Goal: Information Seeking & Learning: Check status

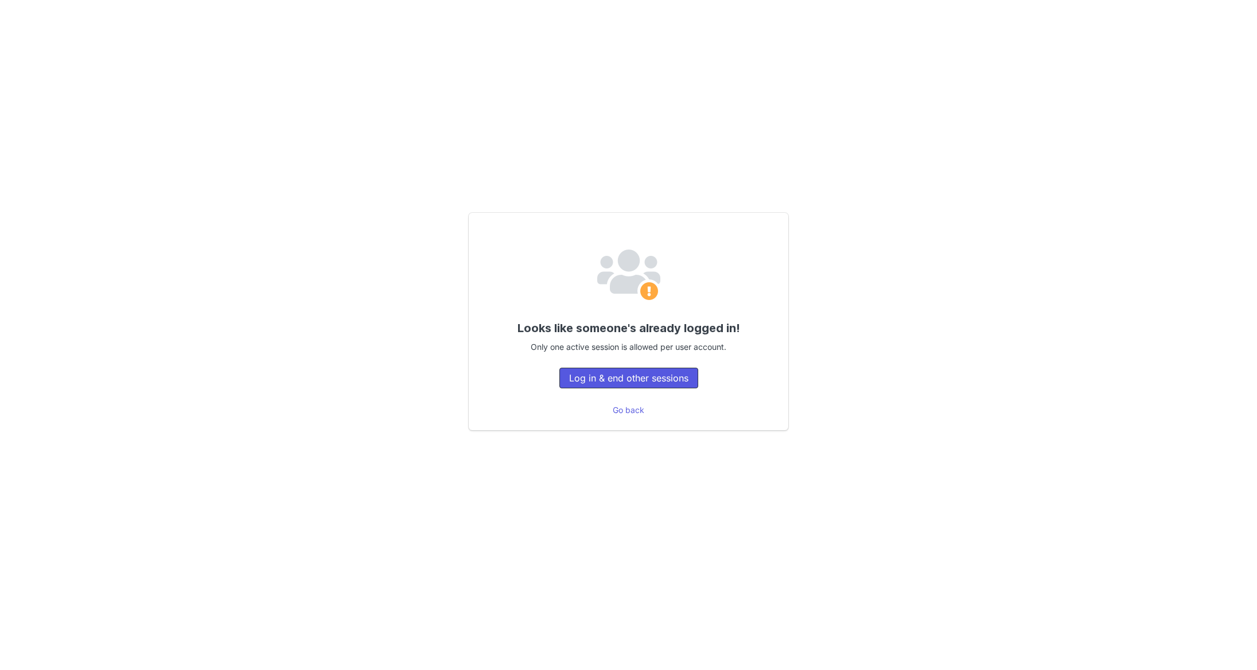
click at [642, 375] on button "Log in & end other sessions" at bounding box center [628, 378] width 139 height 21
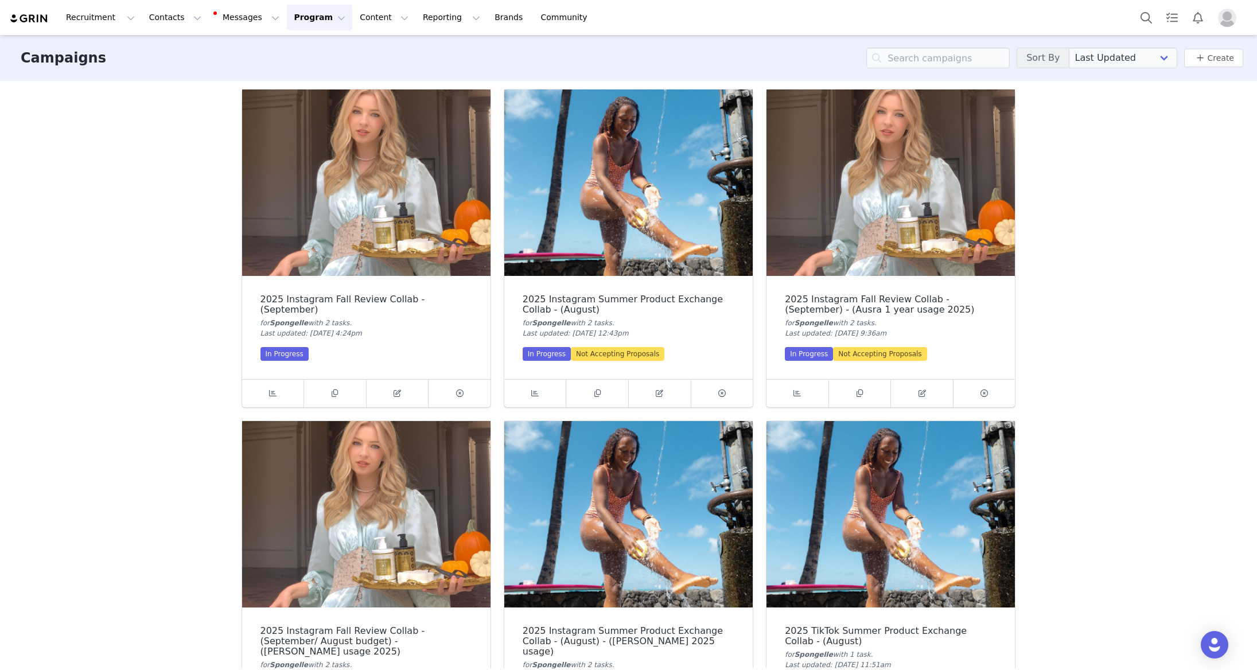
click at [1224, 20] on img "Profile" at bounding box center [1227, 18] width 18 height 18
click at [1232, 18] on div "Your subscription payment is 45+ days past due. Your account will be suspended …" at bounding box center [628, 24] width 1257 height 38
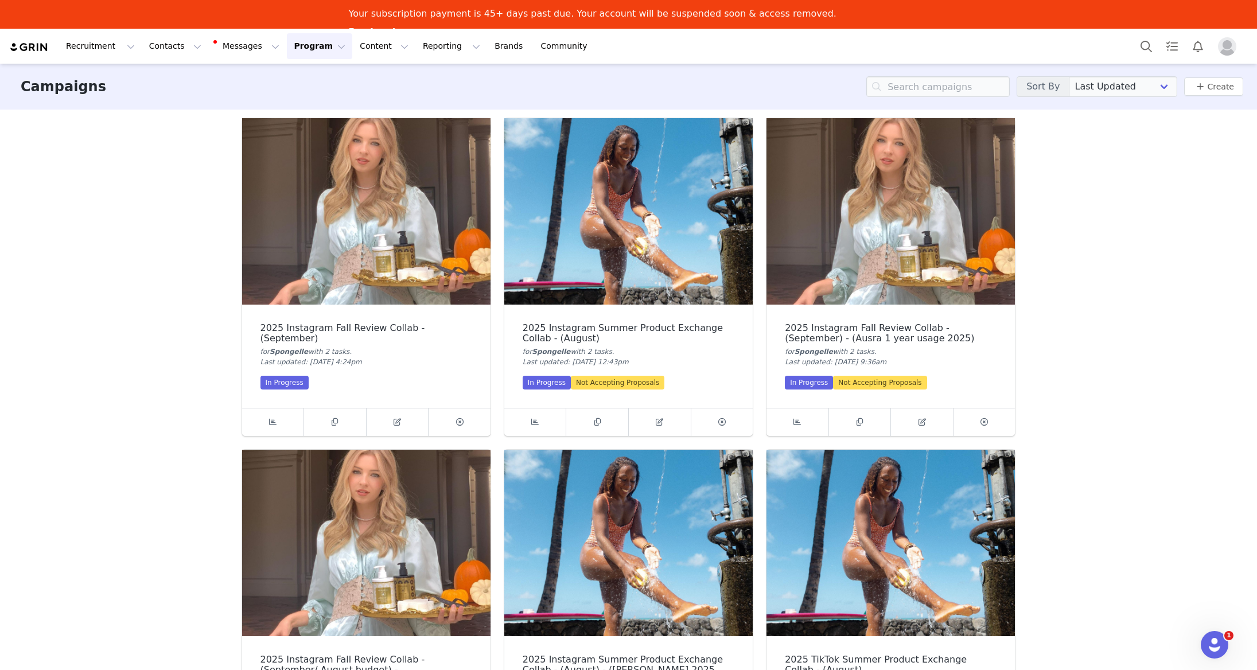
click at [1226, 52] on img "Profile" at bounding box center [1227, 46] width 18 height 18
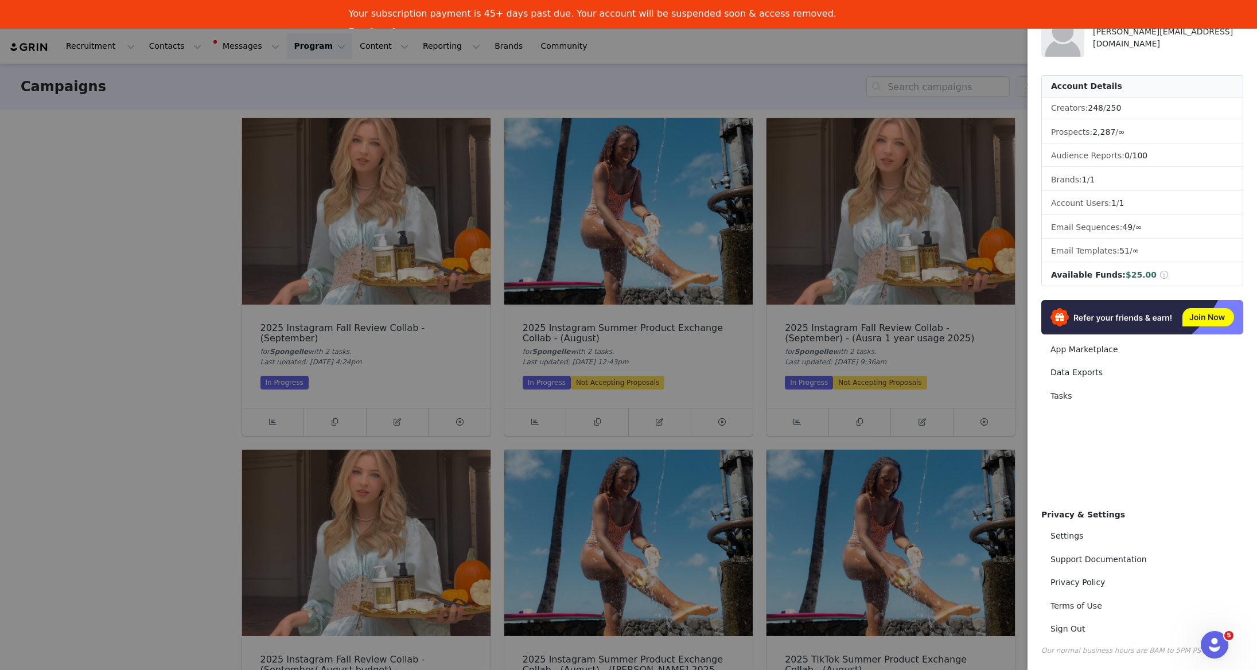
click at [916, 45] on div at bounding box center [628, 335] width 1257 height 670
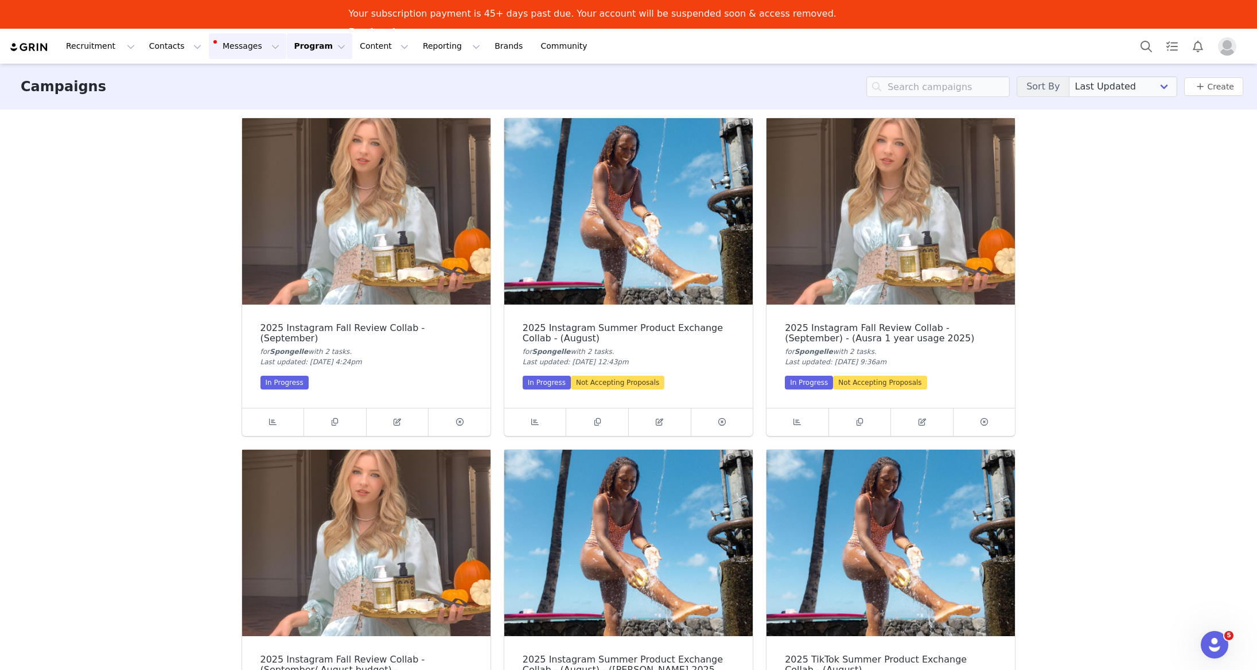
click at [245, 45] on button "Messages Messages" at bounding box center [247, 46] width 77 height 26
drag, startPoint x: 243, startPoint y: 45, endPoint x: 236, endPoint y: 63, distance: 18.9
click at [243, 45] on button "Messages Messages" at bounding box center [247, 46] width 77 height 26
drag, startPoint x: 244, startPoint y: 44, endPoint x: 229, endPoint y: 88, distance: 46.4
click at [244, 44] on button "Messages Messages" at bounding box center [247, 46] width 77 height 26
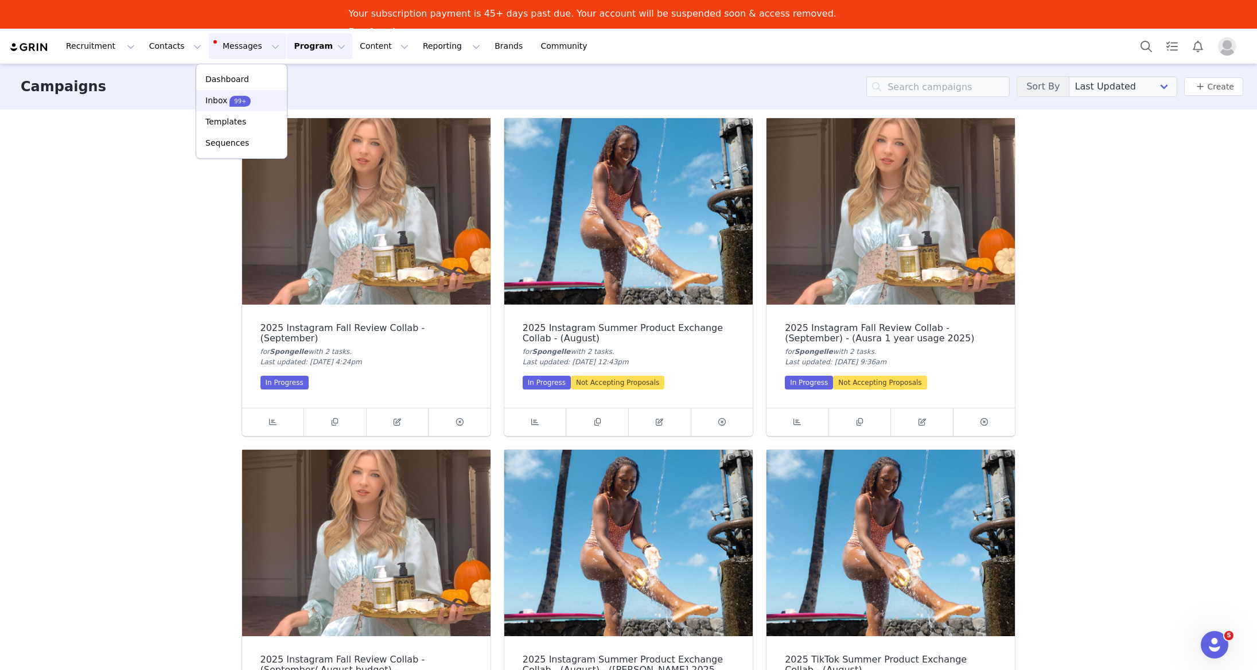
click at [221, 104] on p "Inbox" at bounding box center [216, 101] width 22 height 12
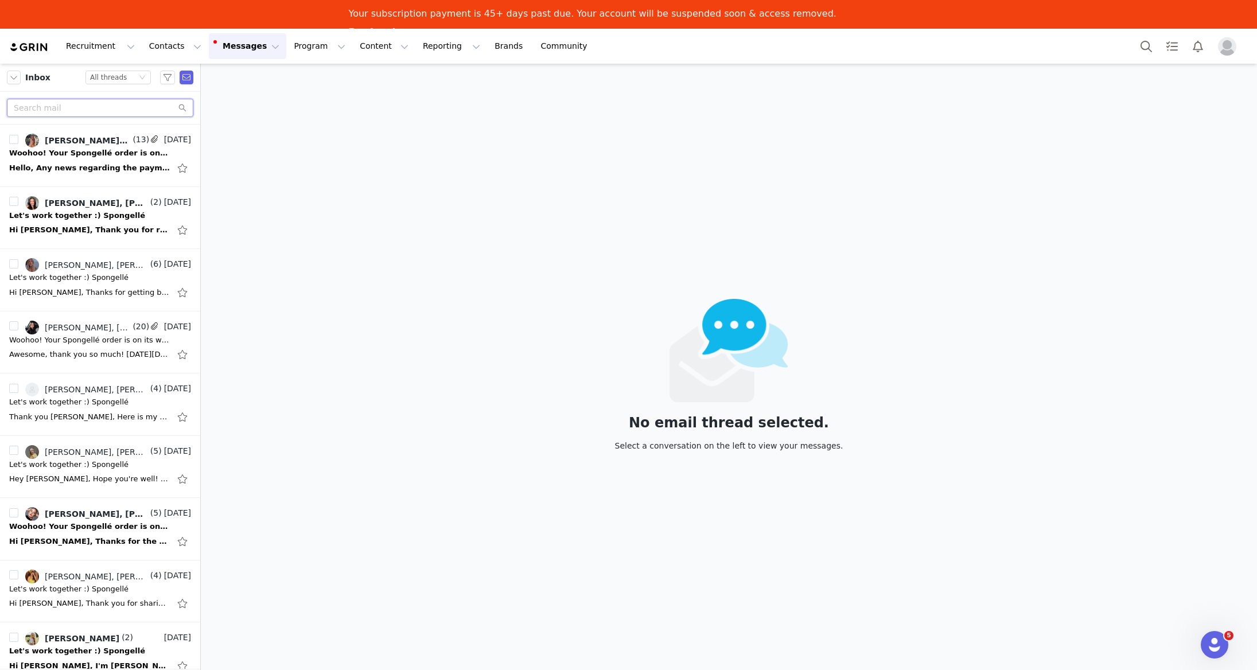
click at [122, 103] on input "text" at bounding box center [100, 108] width 186 height 18
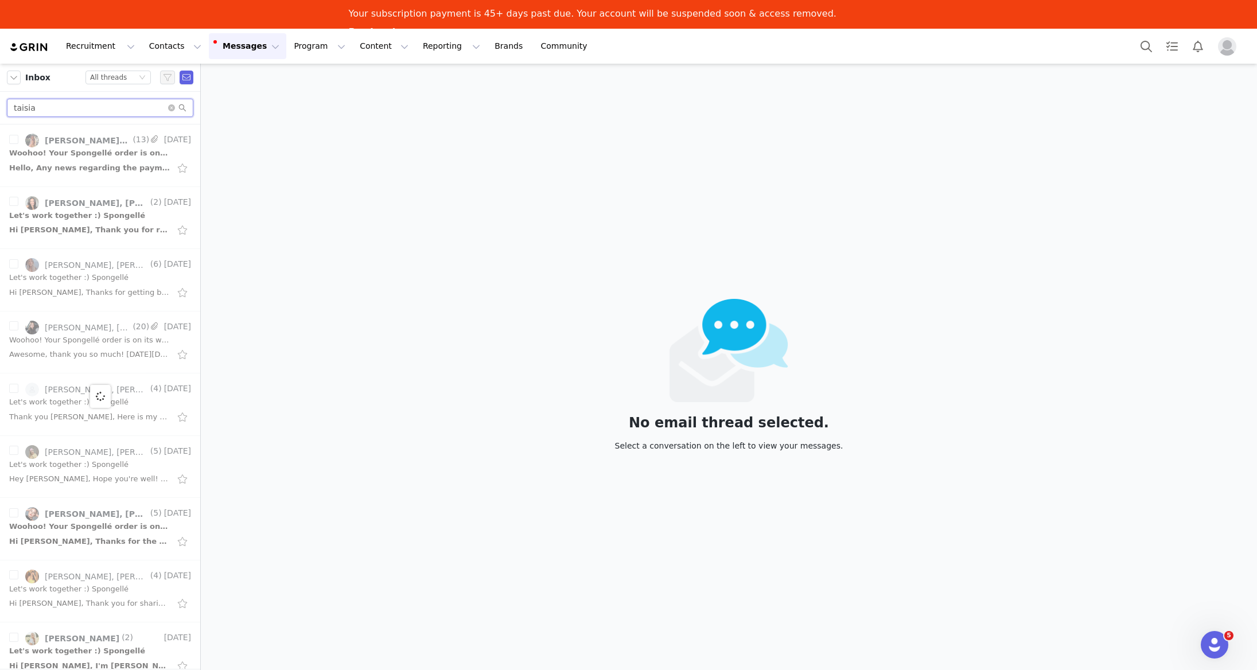
type input "taisia"
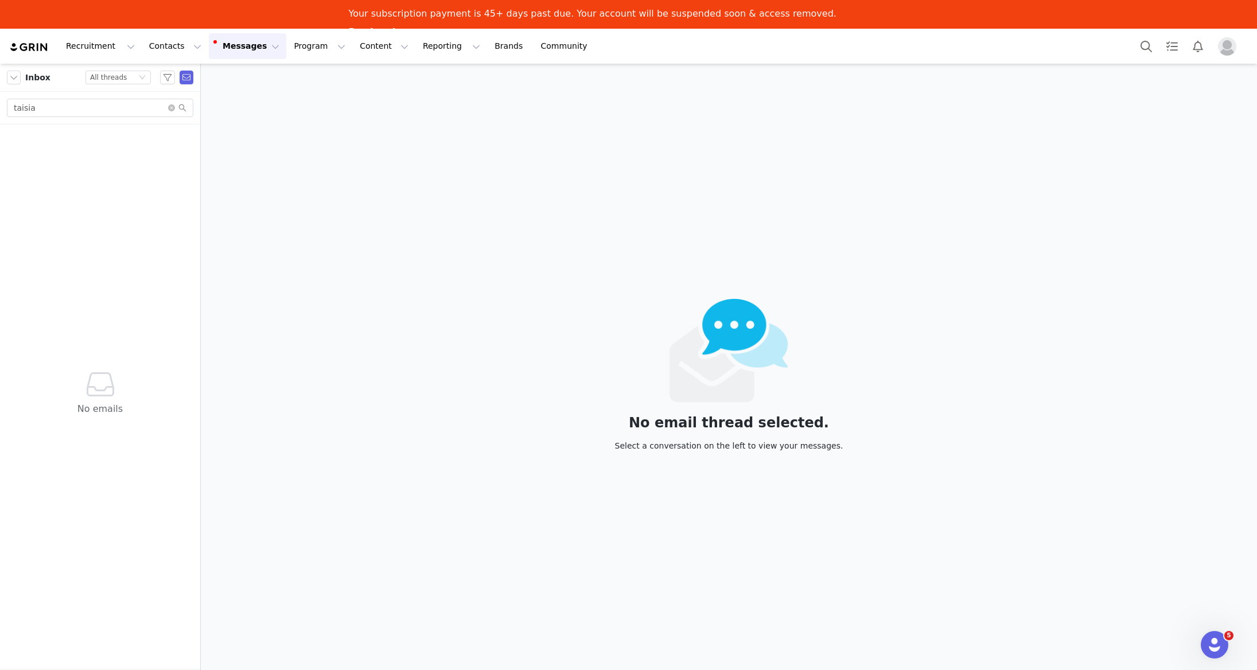
click at [64, 153] on div "No emails" at bounding box center [100, 396] width 191 height 544
click at [86, 108] on input "taisia" at bounding box center [100, 108] width 186 height 18
click at [170, 107] on icon "icon: close-circle" at bounding box center [171, 107] width 7 height 7
click at [138, 108] on input "text" at bounding box center [100, 108] width 186 height 18
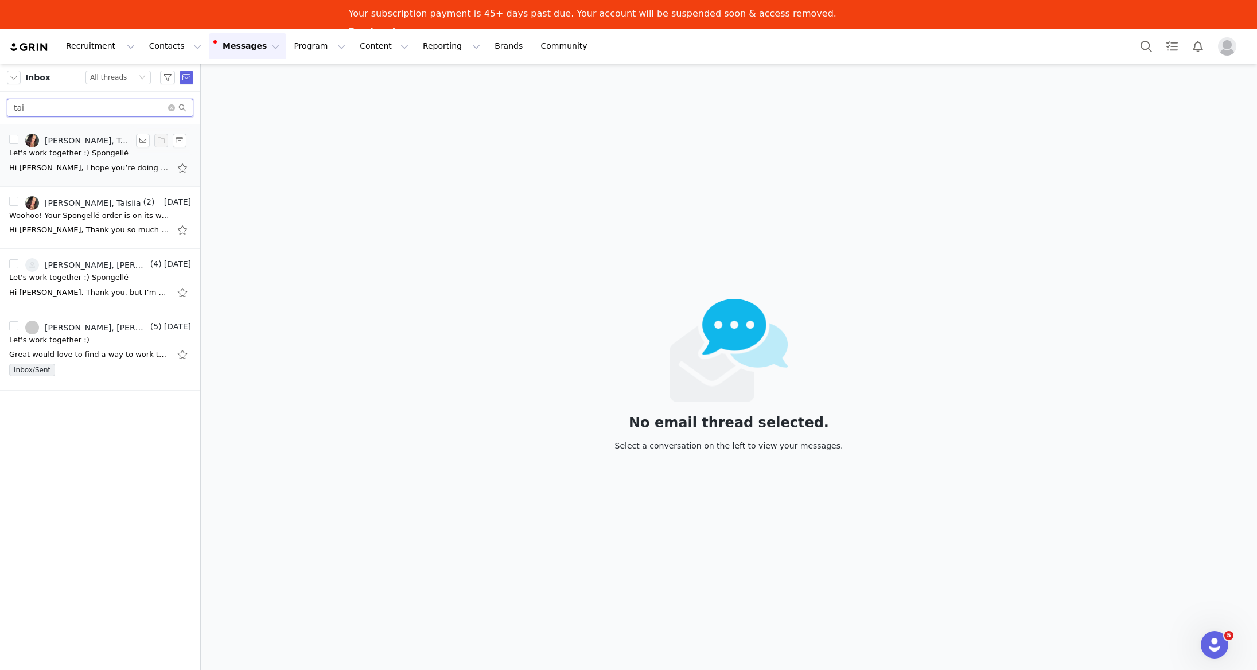
type input "tai"
click at [93, 157] on div "Let's work together :) Spongellé" at bounding box center [68, 152] width 119 height 11
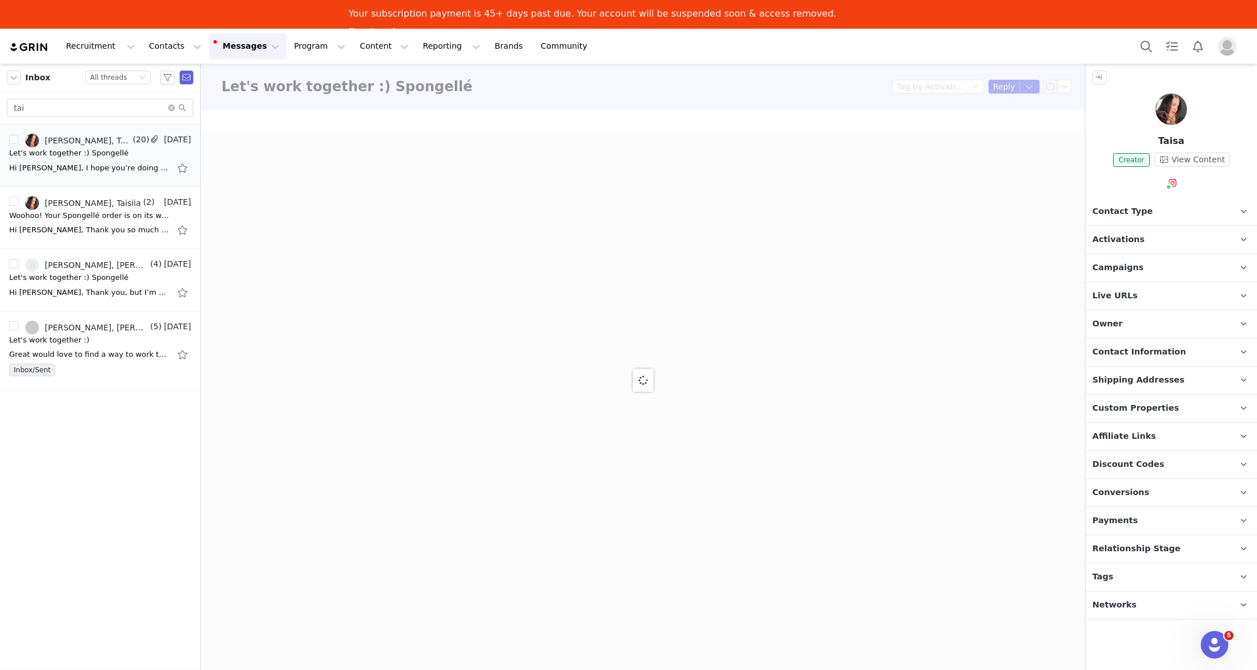
click at [1123, 267] on span "Campaigns" at bounding box center [1117, 268] width 51 height 13
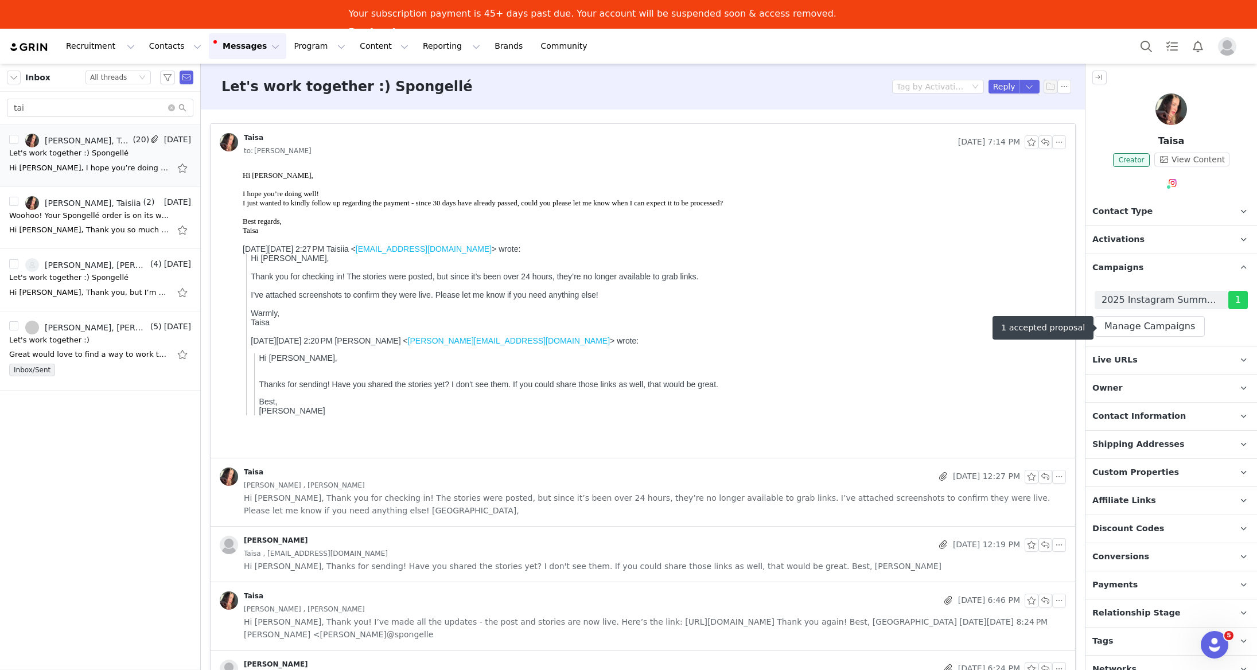
click at [1131, 299] on span "2025 Instagram Summer Product Exchange Collab - (July)" at bounding box center [1161, 300] width 120 height 14
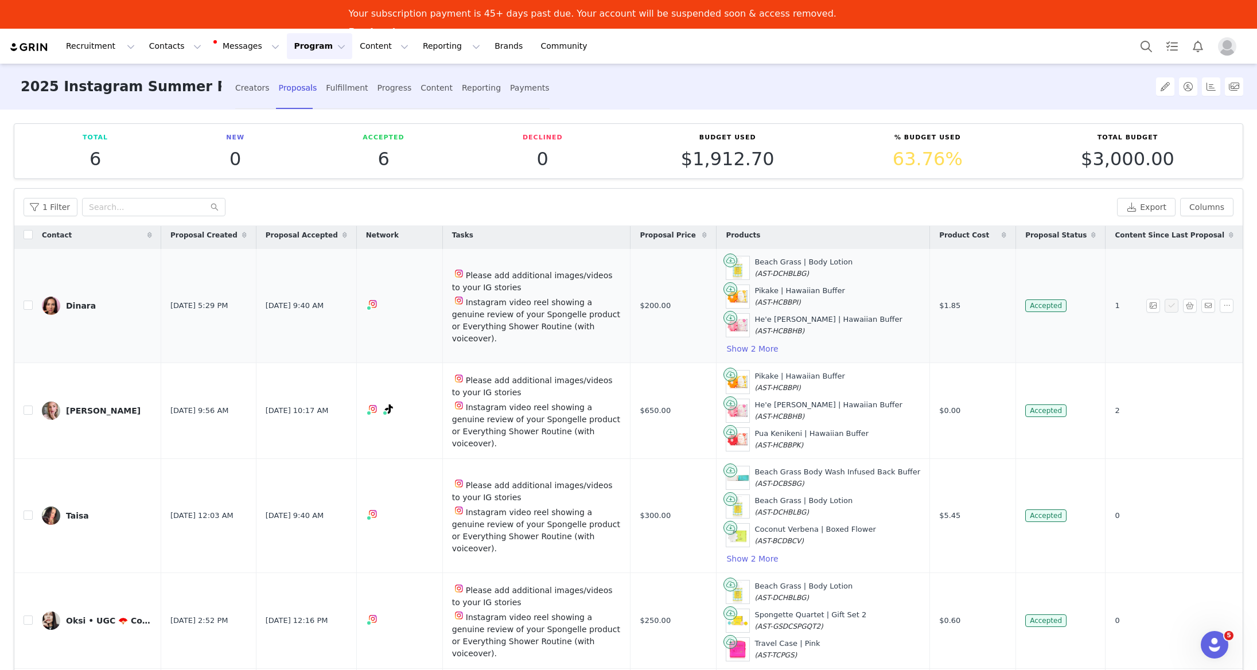
scroll to position [6, 0]
